Goal: Navigation & Orientation: Find specific page/section

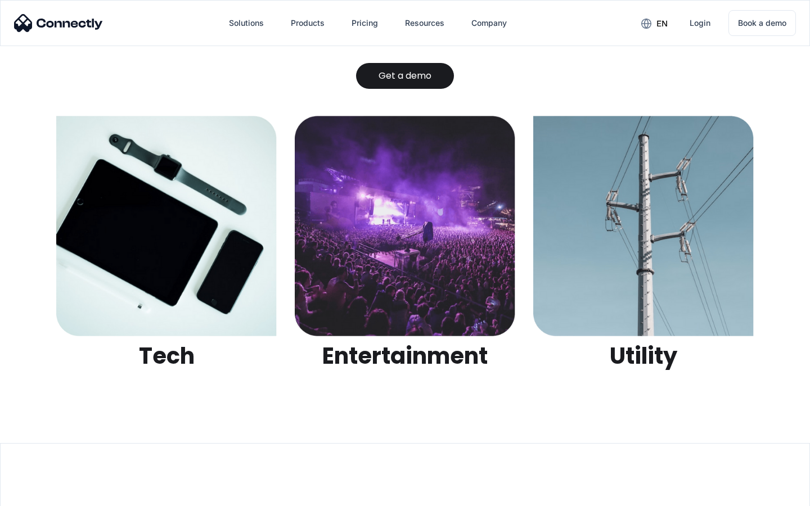
scroll to position [3550, 0]
